Goal: Transaction & Acquisition: Purchase product/service

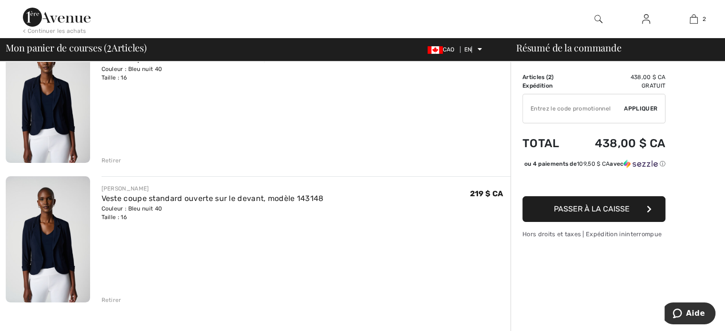
scroll to position [143, 0]
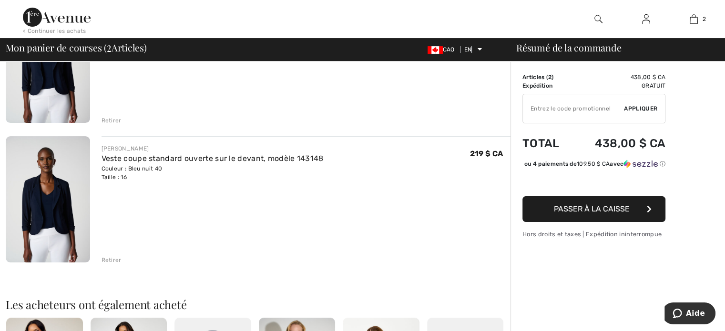
click at [114, 258] on font "Retirer" at bounding box center [112, 260] width 20 height 7
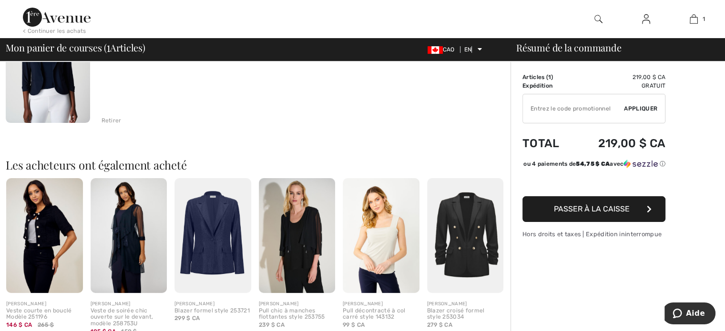
click at [326, 125] on div "JOSEPH RIBKOFF Veste coupe standard ouverte sur le devant, modèle 143148 Couleu…" at bounding box center [258, 265] width 505 height 537
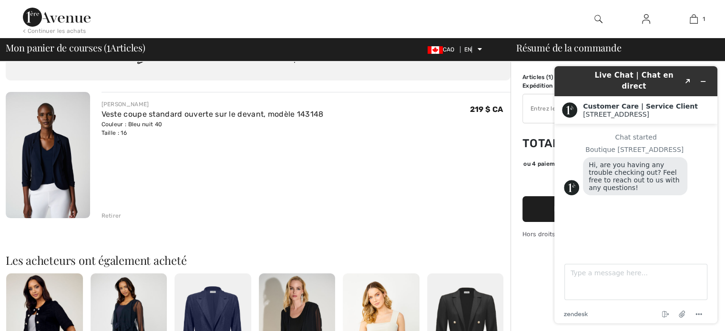
scroll to position [0, 0]
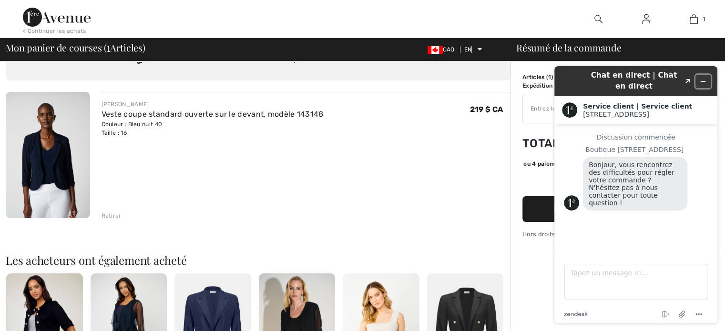
click at [707, 80] on button "Réduire le widget" at bounding box center [703, 81] width 15 height 13
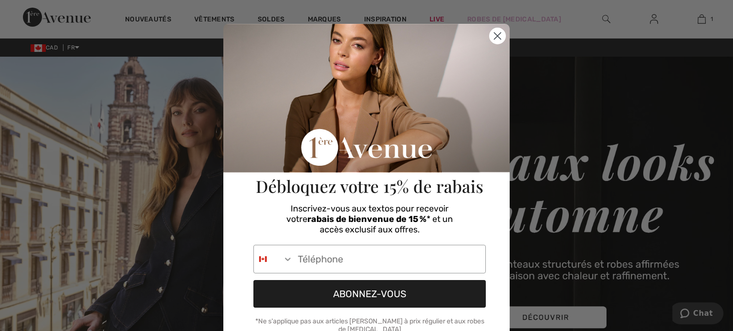
click at [496, 33] on icon "Close dialog" at bounding box center [497, 36] width 7 height 7
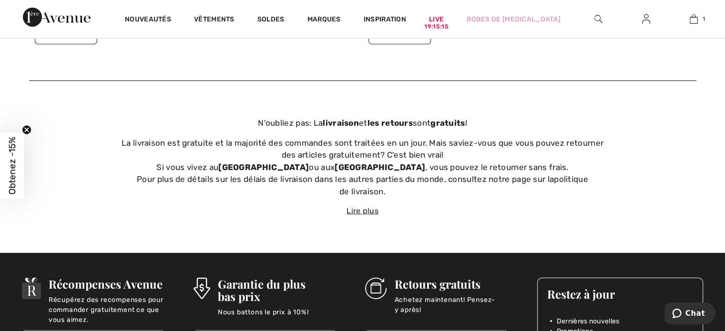
scroll to position [3588, 0]
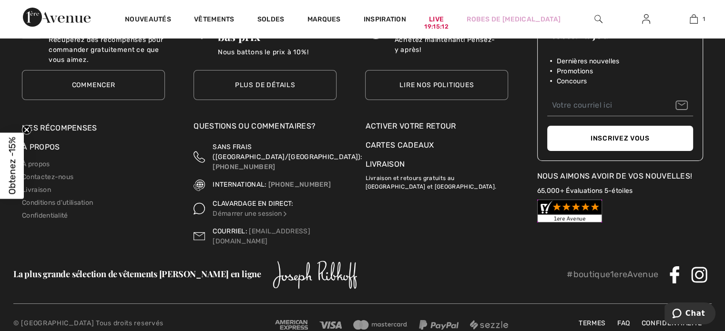
click at [6, 151] on span "Obtenez -15%" at bounding box center [12, 166] width 24 height 66
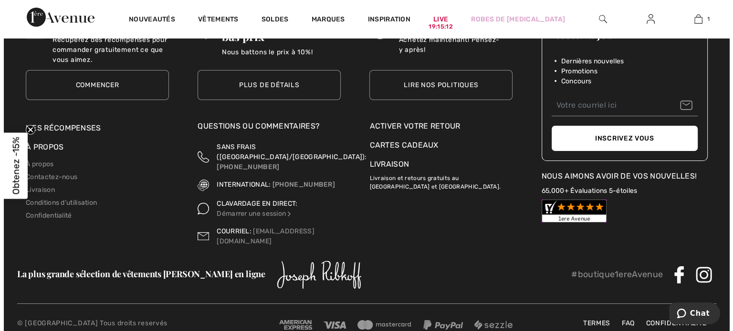
scroll to position [3598, 0]
